Goal: Task Accomplishment & Management: Complete application form

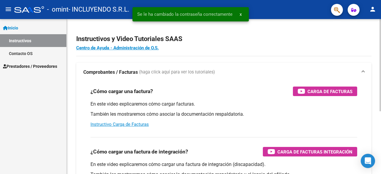
click at [217, 44] on h2 "Instructivos y Video Tutoriales SAAS" at bounding box center [223, 38] width 295 height 11
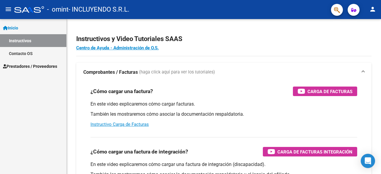
click at [35, 67] on span "Prestadores / Proveedores" at bounding box center [30, 66] width 54 height 7
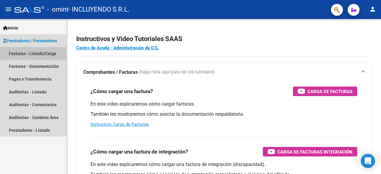
click at [37, 55] on link "Facturas - Listado/Carga" at bounding box center [33, 53] width 66 height 13
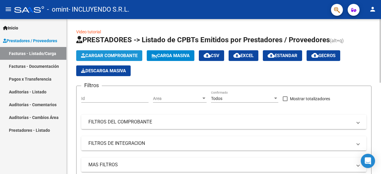
click at [89, 56] on span "Cargar Comprobante" at bounding box center [109, 55] width 57 height 5
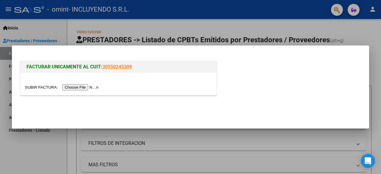
click at [88, 87] on input "file" at bounding box center [62, 87] width 75 height 6
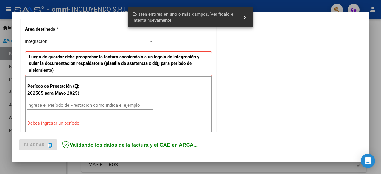
scroll to position [145, 0]
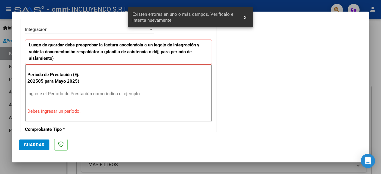
click at [57, 93] on input "Ingrese el Período de Prestación como indica el ejemplo" at bounding box center [89, 93] width 125 height 5
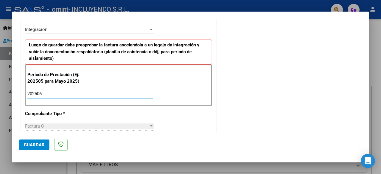
type input "202506"
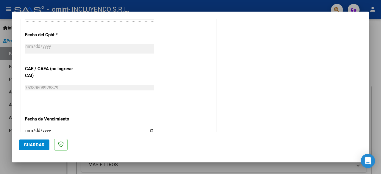
scroll to position [353, 0]
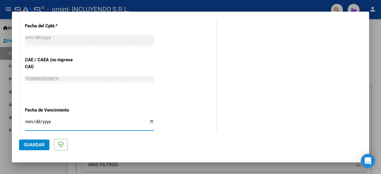
click at [150, 122] on input "Ingresar la fecha" at bounding box center [89, 124] width 129 height 10
type input "[DATE]"
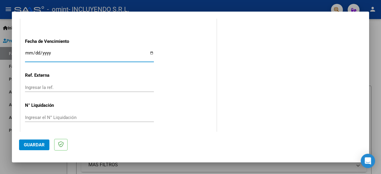
scroll to position [422, 0]
click at [40, 143] on span "Guardar" at bounding box center [34, 144] width 21 height 5
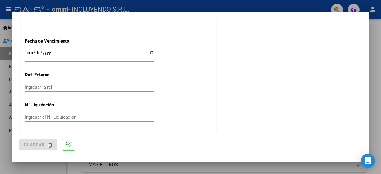
scroll to position [0, 0]
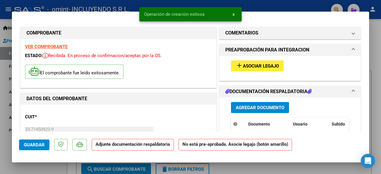
click at [262, 65] on span "Asociar Legajo" at bounding box center [261, 65] width 36 height 5
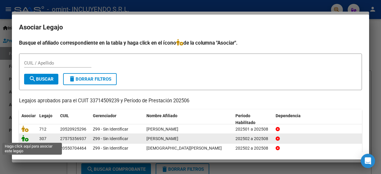
click at [27, 139] on icon at bounding box center [24, 138] width 7 height 7
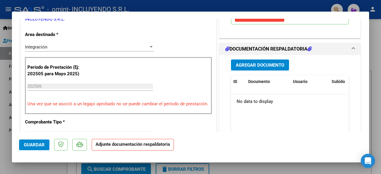
scroll to position [149, 0]
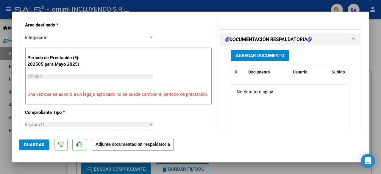
click at [264, 56] on span "Agregar Documento" at bounding box center [260, 55] width 48 height 5
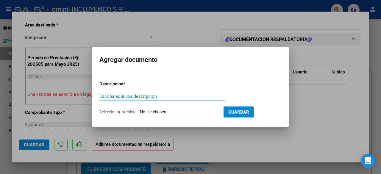
click at [120, 97] on input "Escriba aquí una descripcion" at bounding box center [161, 96] width 125 height 5
click at [160, 111] on input "Seleccionar Archivo" at bounding box center [179, 112] width 79 height 6
type input "C:\fakepath\Planilla de Asistencia Modulo Integral Intensivo [PERSON_NAME]-[DAT…"
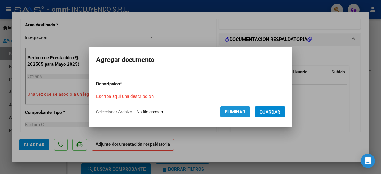
click at [250, 112] on button "Eliminar" at bounding box center [235, 111] width 30 height 11
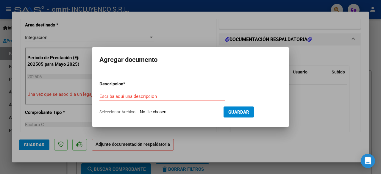
click at [165, 113] on input "Seleccionar Archivo" at bounding box center [179, 112] width 79 height 6
type input "C:\fakepath\Planilla de Asistencia Modulo Integral Intensivo [PERSON_NAME]-[DAT…"
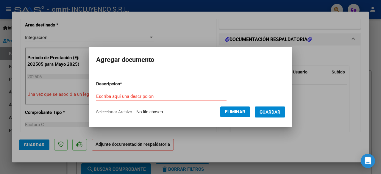
paste input "Planilla de Asistencia Modulo Integral Intensivo [PERSON_NAME]-[DATE]"
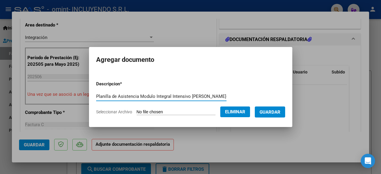
type input "Planilla de Asistencia Modulo Integral Intensivo [PERSON_NAME]-[DATE]"
click at [272, 113] on span "Guardar" at bounding box center [269, 111] width 21 height 5
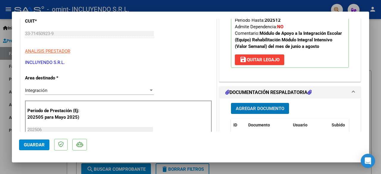
scroll to position [119, 0]
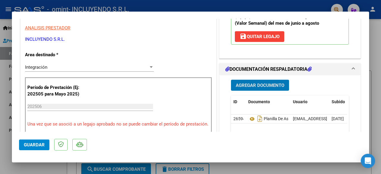
click at [35, 144] on span "Guardar" at bounding box center [34, 144] width 21 height 5
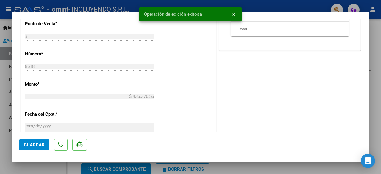
scroll to position [268, 0]
click at [29, 173] on div at bounding box center [190, 87] width 381 height 174
type input "$ 0,00"
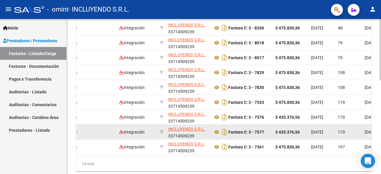
scroll to position [147, 0]
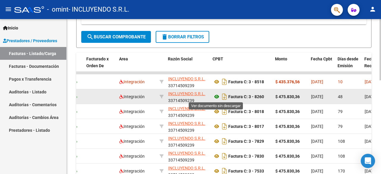
click at [217, 95] on icon at bounding box center [217, 96] width 8 height 7
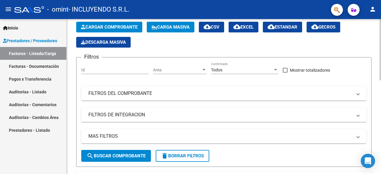
scroll to position [29, 0]
click at [111, 24] on span "Cargar Comprobante" at bounding box center [109, 26] width 57 height 5
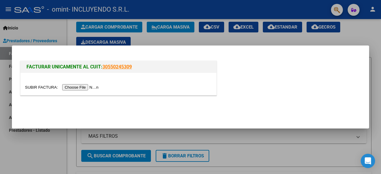
click at [87, 87] on input "file" at bounding box center [62, 87] width 75 height 6
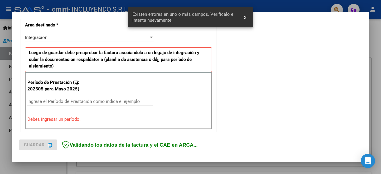
scroll to position [145, 0]
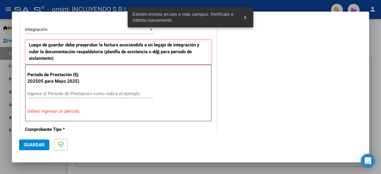
click at [60, 96] on div "Ingrese el Período de Prestación como indica el ejemplo" at bounding box center [89, 93] width 125 height 9
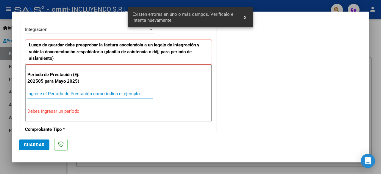
click at [60, 96] on div "Ingrese el Período de Prestación como indica el ejemplo" at bounding box center [89, 93] width 125 height 9
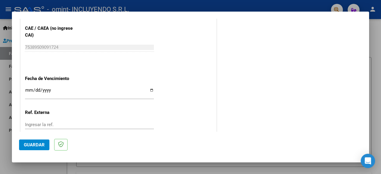
scroll to position [413, 0]
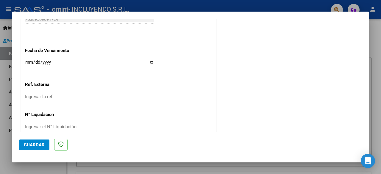
type input "202507"
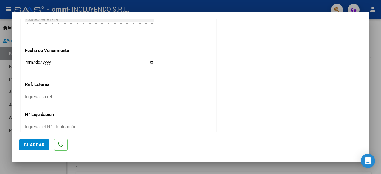
click at [150, 62] on input "Ingresar la fecha" at bounding box center [89, 65] width 129 height 10
type input "[DATE]"
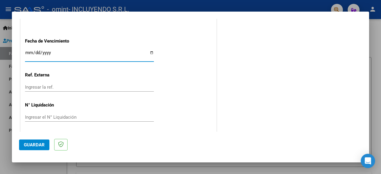
click at [38, 141] on button "Guardar" at bounding box center [34, 144] width 30 height 11
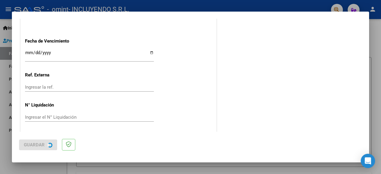
scroll to position [0, 0]
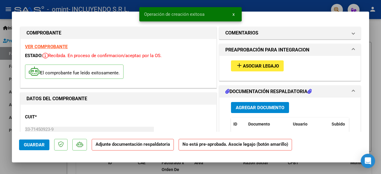
click at [268, 62] on button "add Asociar Legajo" at bounding box center [257, 65] width 53 height 11
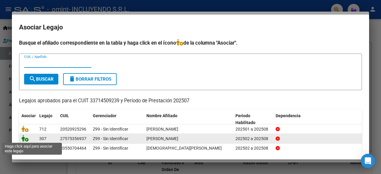
click at [25, 139] on icon at bounding box center [24, 138] width 7 height 7
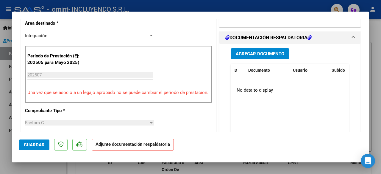
scroll to position [149, 0]
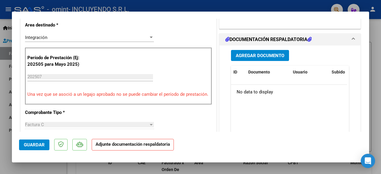
click at [260, 54] on span "Agregar Documento" at bounding box center [260, 55] width 48 height 5
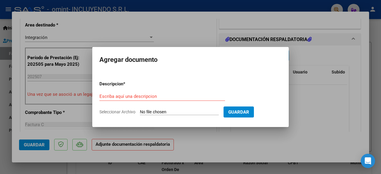
click at [169, 113] on input "Seleccionar Archivo" at bounding box center [179, 112] width 79 height 6
type input "C:\fakepath\Planilla de Asistencia Modulo Integral Intensivo [PERSON_NAME]-[DAT…"
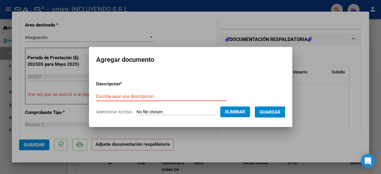
paste input "Planilla de Asistencia Modulo Integral Intensivo [PERSON_NAME]-[DATE]"
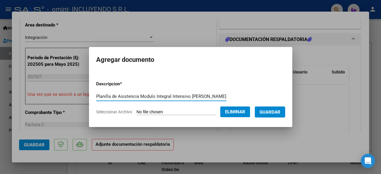
type input "Planilla de Asistencia Modulo Integral Intensivo [PERSON_NAME]-[DATE]"
click at [267, 112] on span "Guardar" at bounding box center [269, 111] width 21 height 5
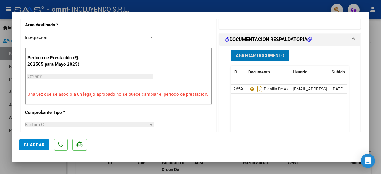
click at [26, 146] on span "Guardar" at bounding box center [34, 144] width 21 height 5
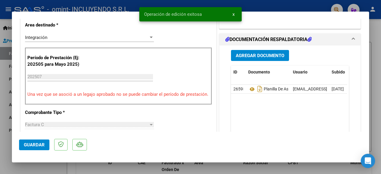
click at [6, 164] on div at bounding box center [190, 87] width 381 height 174
type input "$ 0,00"
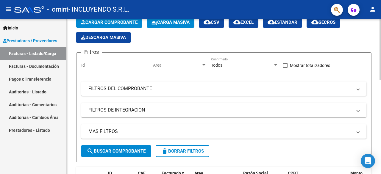
scroll to position [0, 0]
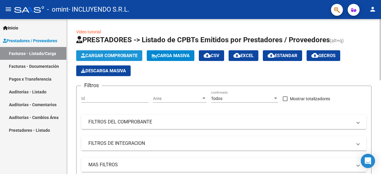
click at [108, 58] on span "Cargar Comprobante" at bounding box center [109, 55] width 57 height 5
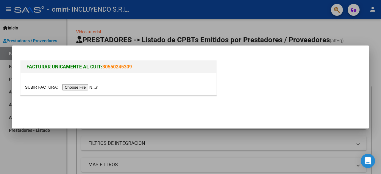
click at [68, 87] on input "file" at bounding box center [62, 87] width 75 height 6
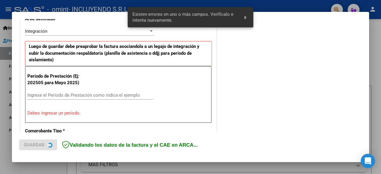
scroll to position [145, 0]
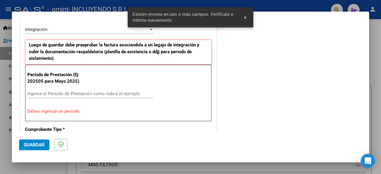
click at [43, 97] on div "Ingrese el Período de Prestación como indica el ejemplo" at bounding box center [89, 93] width 125 height 9
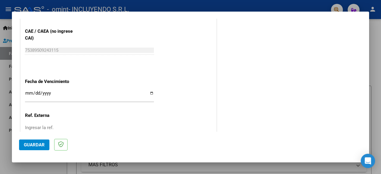
scroll to position [383, 0]
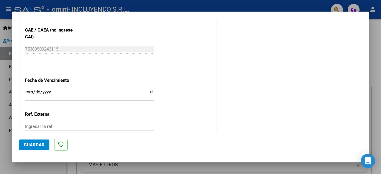
type input "202508"
click at [45, 95] on input "Ingresar la fecha" at bounding box center [89, 95] width 129 height 10
click at [150, 91] on input "Ingresar la fecha" at bounding box center [89, 95] width 129 height 10
type input "[DATE]"
click at [29, 144] on span "Guardar" at bounding box center [34, 144] width 21 height 5
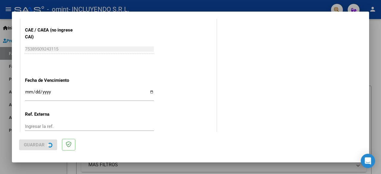
scroll to position [0, 0]
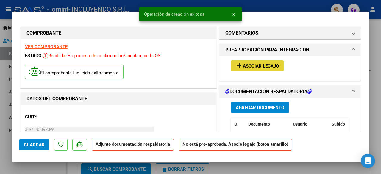
click at [255, 65] on span "Asociar Legajo" at bounding box center [261, 65] width 36 height 5
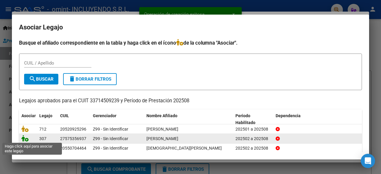
click at [25, 137] on icon at bounding box center [24, 138] width 7 height 7
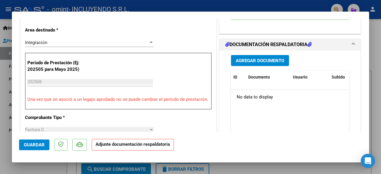
scroll to position [149, 0]
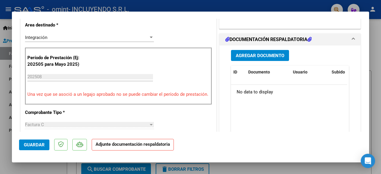
click at [262, 53] on span "Agregar Documento" at bounding box center [260, 55] width 48 height 5
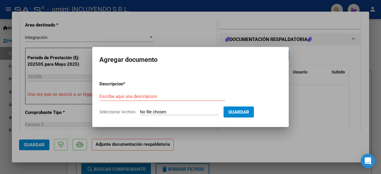
click at [156, 113] on input "Seleccionar Archivo" at bounding box center [179, 112] width 79 height 6
type input "C:\fakepath\Planilla de Asistencia Modulo Integral Intensivo [GEOGRAPHIC_DATA]-…"
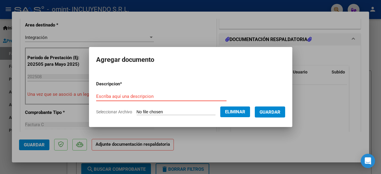
drag, startPoint x: 117, startPoint y: 93, endPoint x: 100, endPoint y: 98, distance: 17.4
click at [100, 98] on input "Escriba aquí una descripcion" at bounding box center [161, 96] width 130 height 5
paste input "Planilla de Asistencia Modulo Integral Intensivo [GEOGRAPHIC_DATA]-[DATE]"
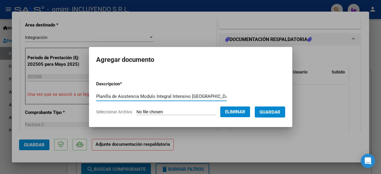
type input "Planilla de Asistencia Modulo Integral Intensivo [GEOGRAPHIC_DATA]-[DATE]"
click at [275, 109] on span "Guardar" at bounding box center [269, 111] width 21 height 5
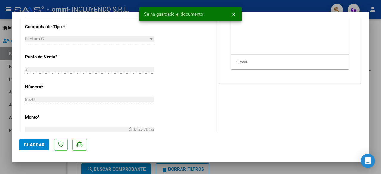
scroll to position [268, 0]
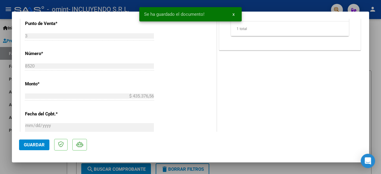
click at [39, 145] on span "Guardar" at bounding box center [34, 144] width 21 height 5
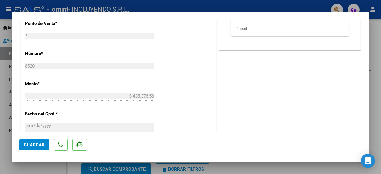
click at [4, 168] on div at bounding box center [190, 87] width 381 height 174
type input "$ 0,00"
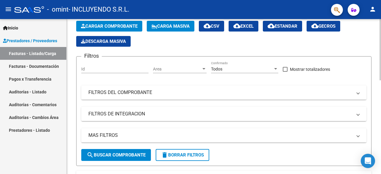
scroll to position [0, 0]
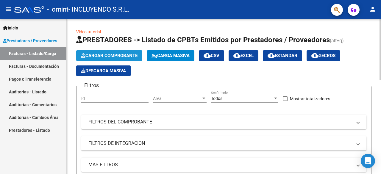
click at [106, 56] on span "Cargar Comprobante" at bounding box center [109, 55] width 57 height 5
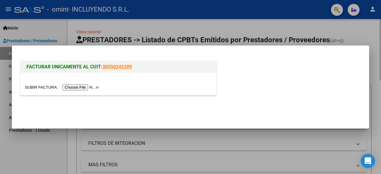
click at [368, 31] on div at bounding box center [190, 87] width 381 height 174
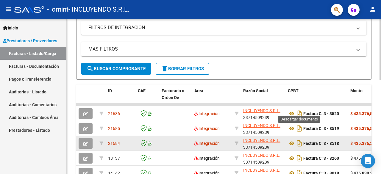
scroll to position [149, 0]
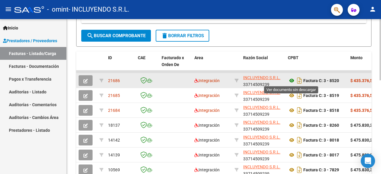
click at [291, 81] on icon at bounding box center [292, 80] width 8 height 7
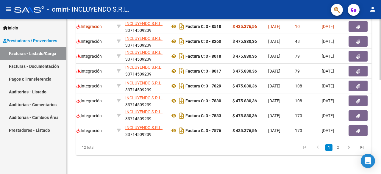
scroll to position [0, 159]
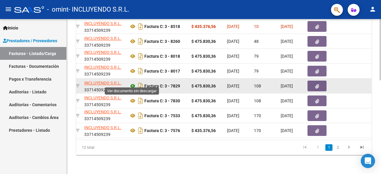
click at [134, 82] on icon at bounding box center [133, 85] width 8 height 7
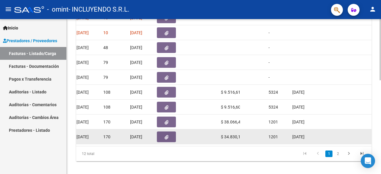
scroll to position [237, 0]
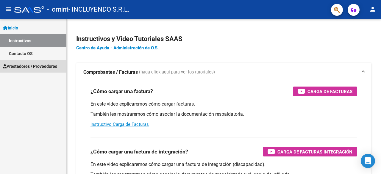
click at [33, 68] on span "Prestadores / Proveedores" at bounding box center [30, 66] width 54 height 7
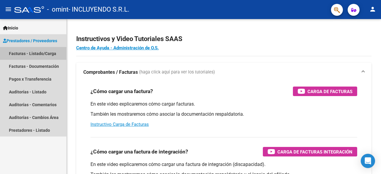
click at [31, 52] on link "Facturas - Listado/Carga" at bounding box center [33, 53] width 66 height 13
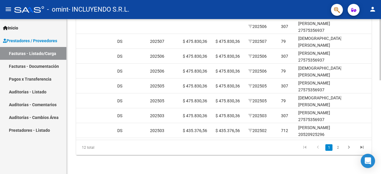
scroll to position [0, 687]
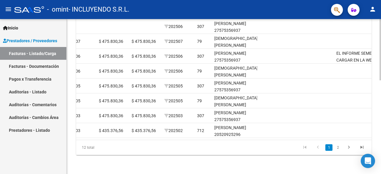
drag, startPoint x: 243, startPoint y: 140, endPoint x: 260, endPoint y: 136, distance: 17.7
click at [260, 136] on datatable-body "21686 Integración INCLUYENDO S.R.L. 33714509239 Factura C: 3 - 8520 $ 435.376,5…" at bounding box center [223, 63] width 295 height 153
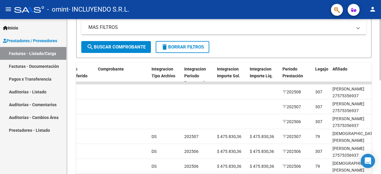
scroll to position [88, 0]
